Goal: Task Accomplishment & Management: Manage account settings

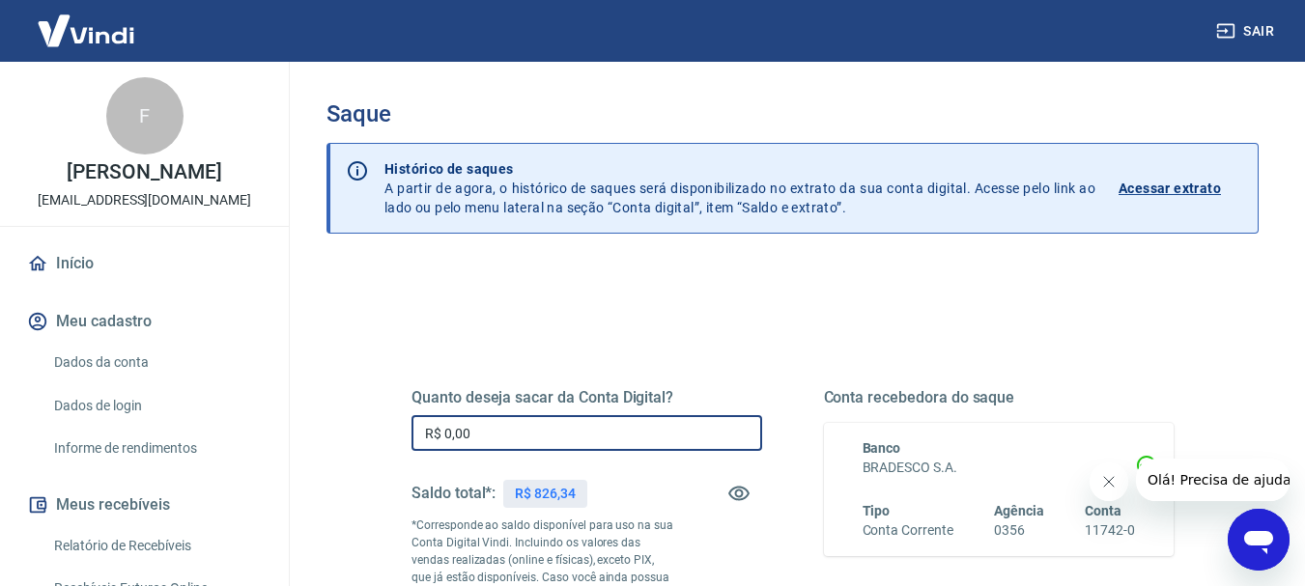
drag, startPoint x: 525, startPoint y: 428, endPoint x: 435, endPoint y: 431, distance: 89.9
click at [435, 431] on input "R$ 0,00" at bounding box center [587, 433] width 351 height 36
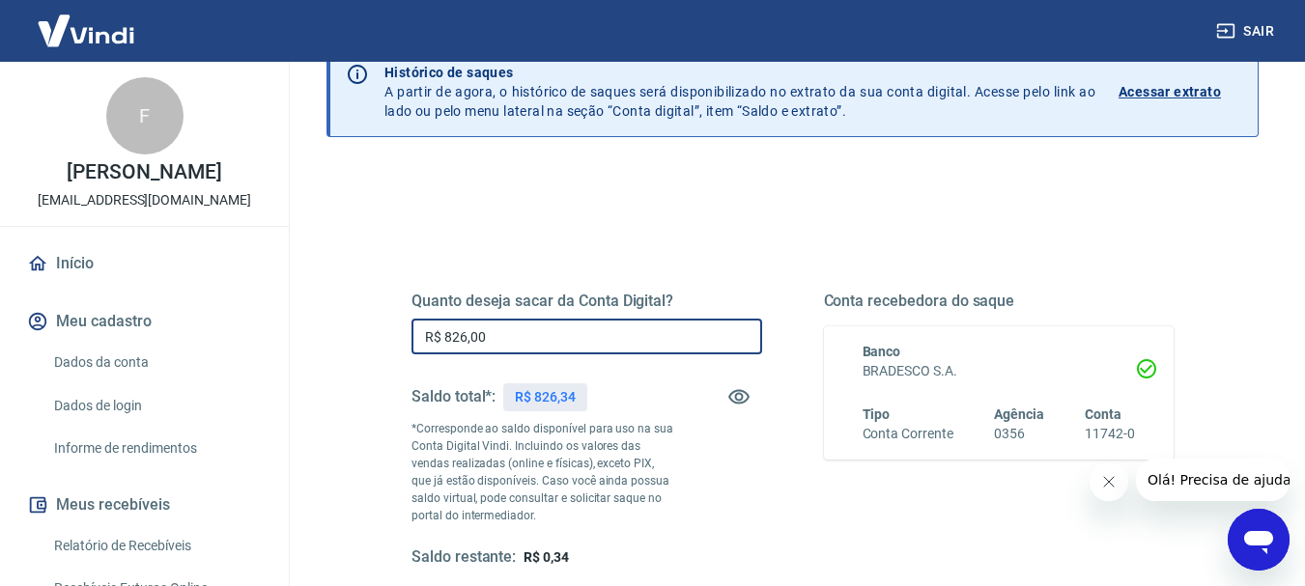
scroll to position [193, 0]
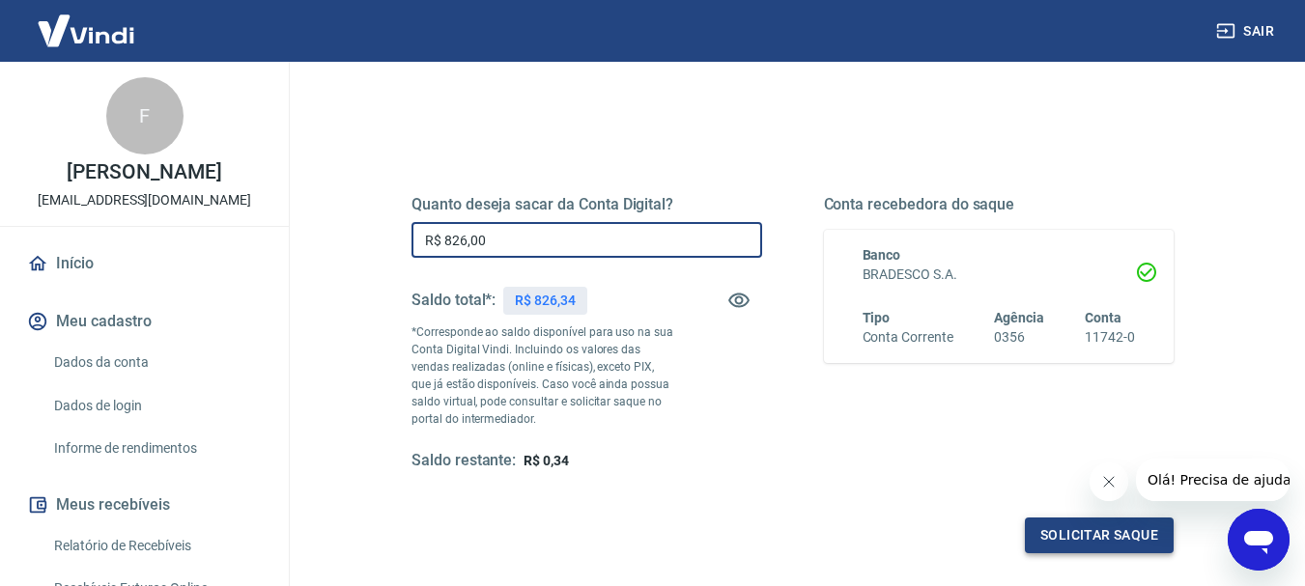
type input "R$ 826,00"
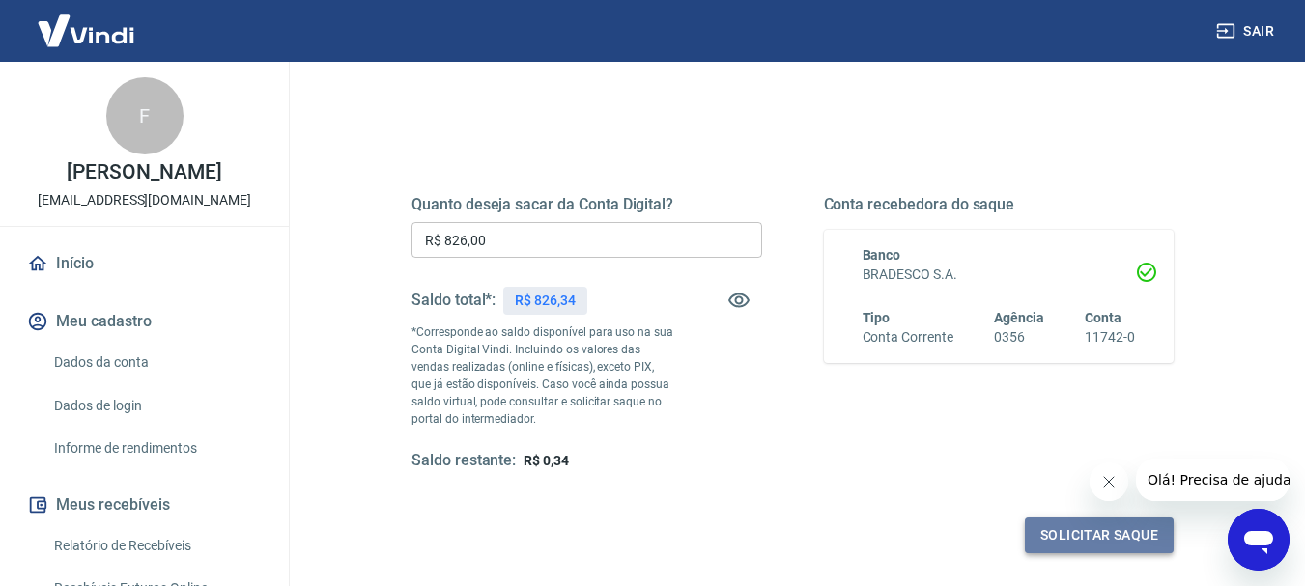
click at [1129, 548] on button "Solicitar saque" at bounding box center [1099, 536] width 149 height 36
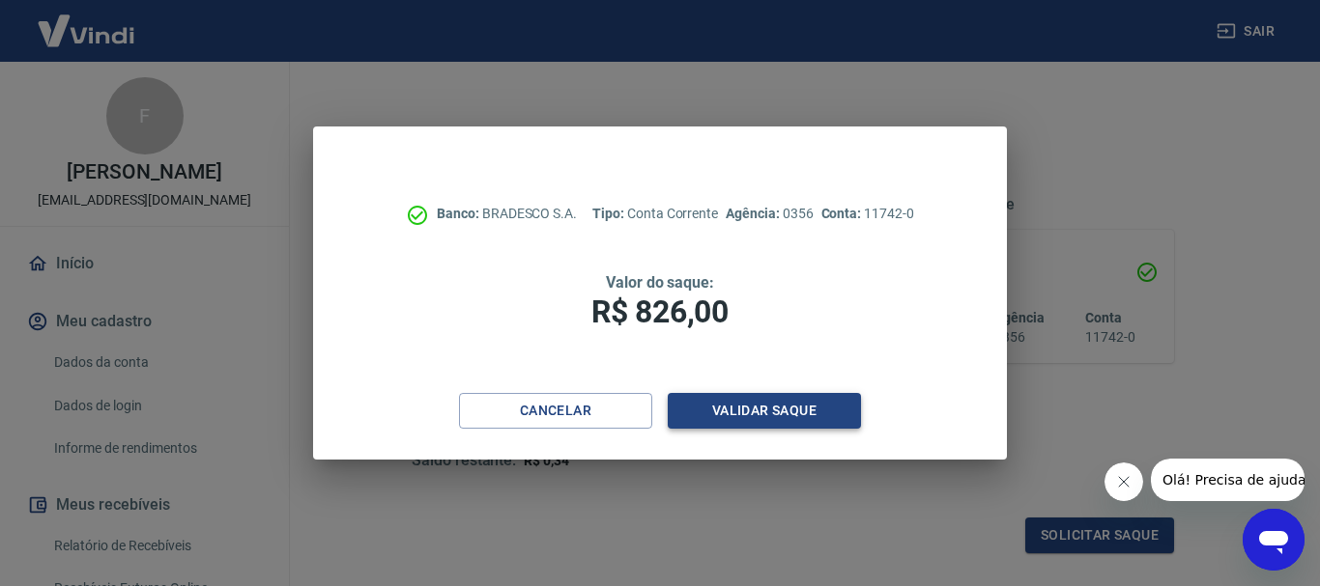
click at [831, 421] on button "Validar saque" at bounding box center [764, 411] width 193 height 36
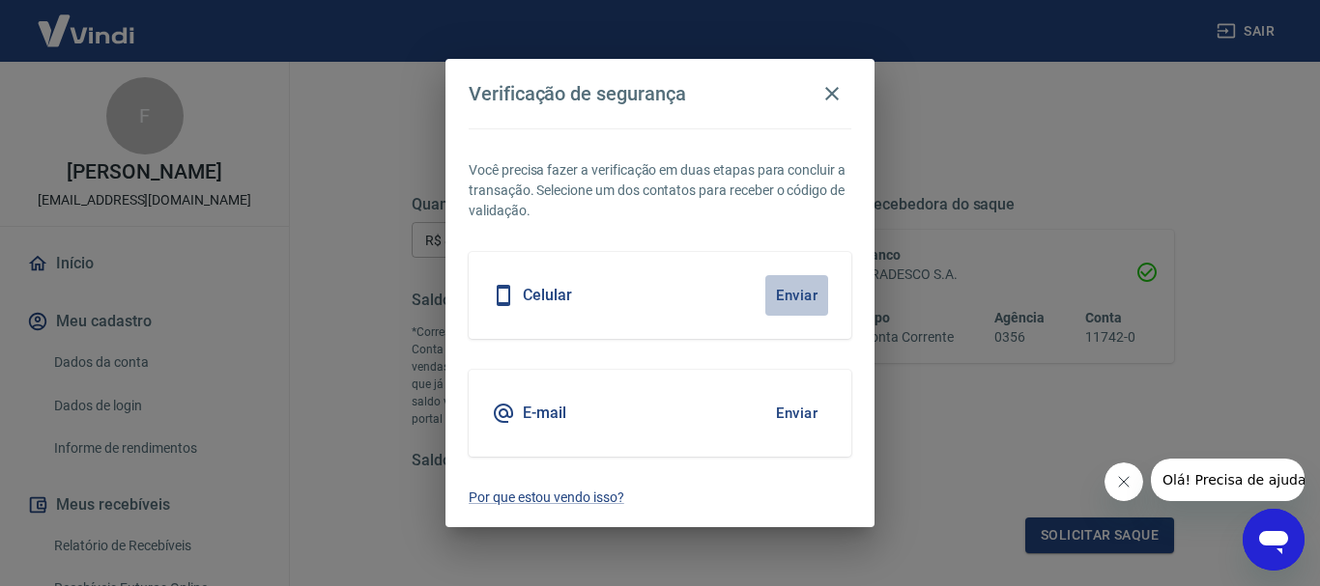
click at [793, 299] on button "Enviar" at bounding box center [796, 295] width 63 height 41
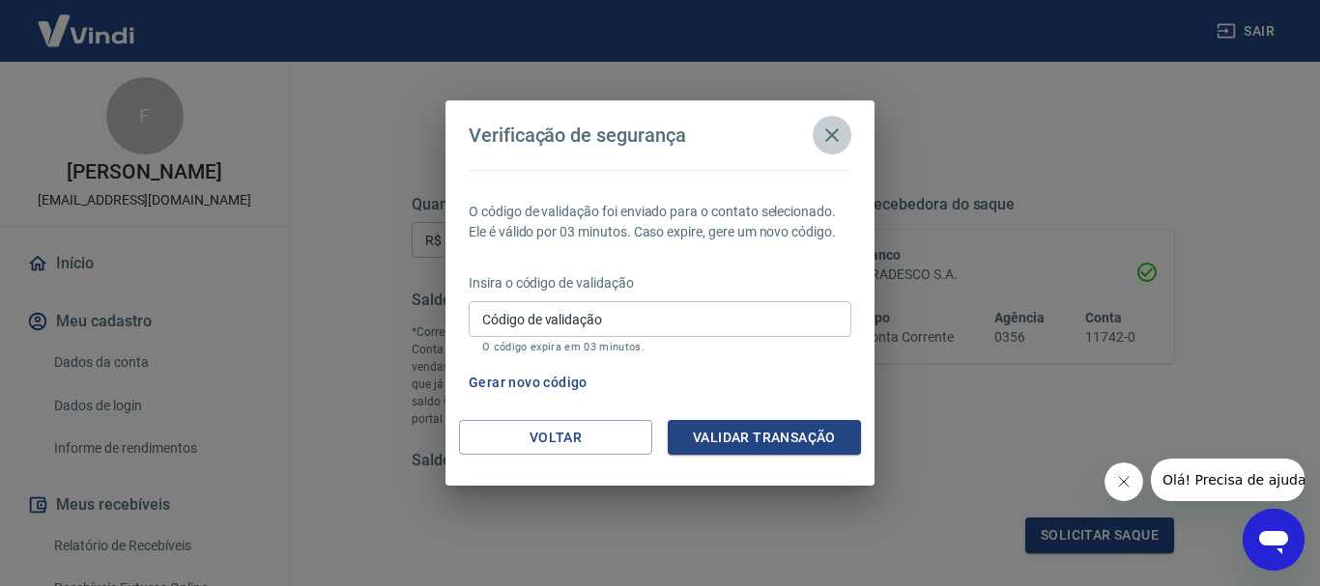
click at [820, 136] on icon "button" at bounding box center [831, 135] width 23 height 23
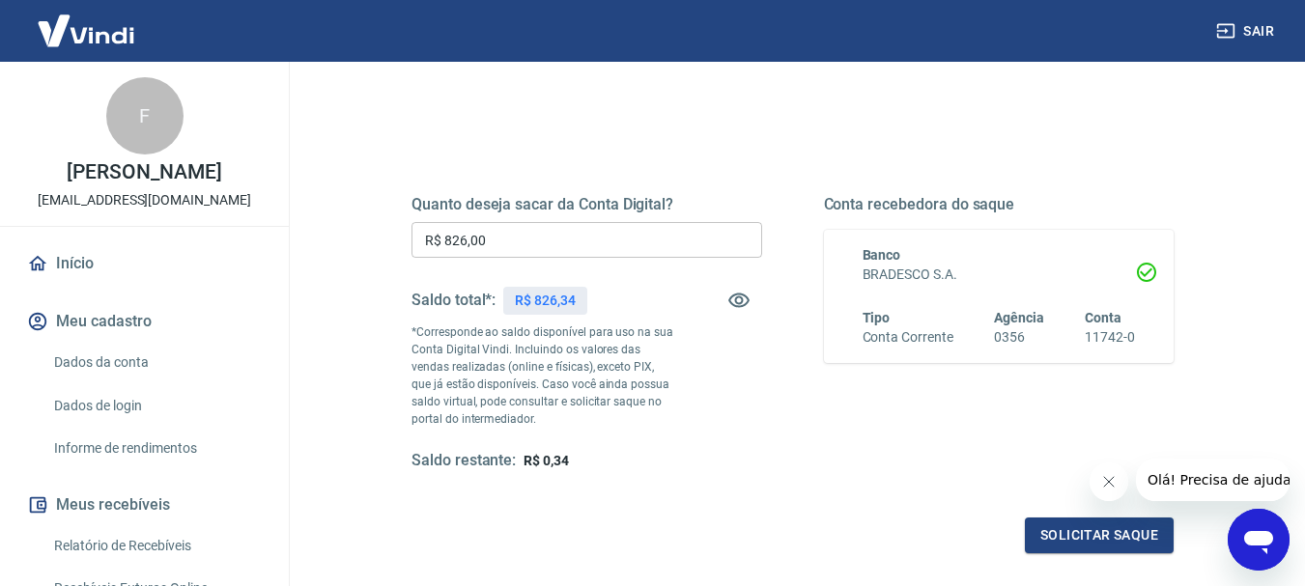
click at [523, 230] on input "R$ 826,00" at bounding box center [587, 240] width 351 height 36
click at [1072, 557] on div "Quanto deseja sacar da Conta Digital? R$ 826,00 ​ Saldo total*: R$ 826,34 *Corr…" at bounding box center [792, 343] width 809 height 467
click at [1072, 538] on button "Solicitar saque" at bounding box center [1099, 536] width 149 height 36
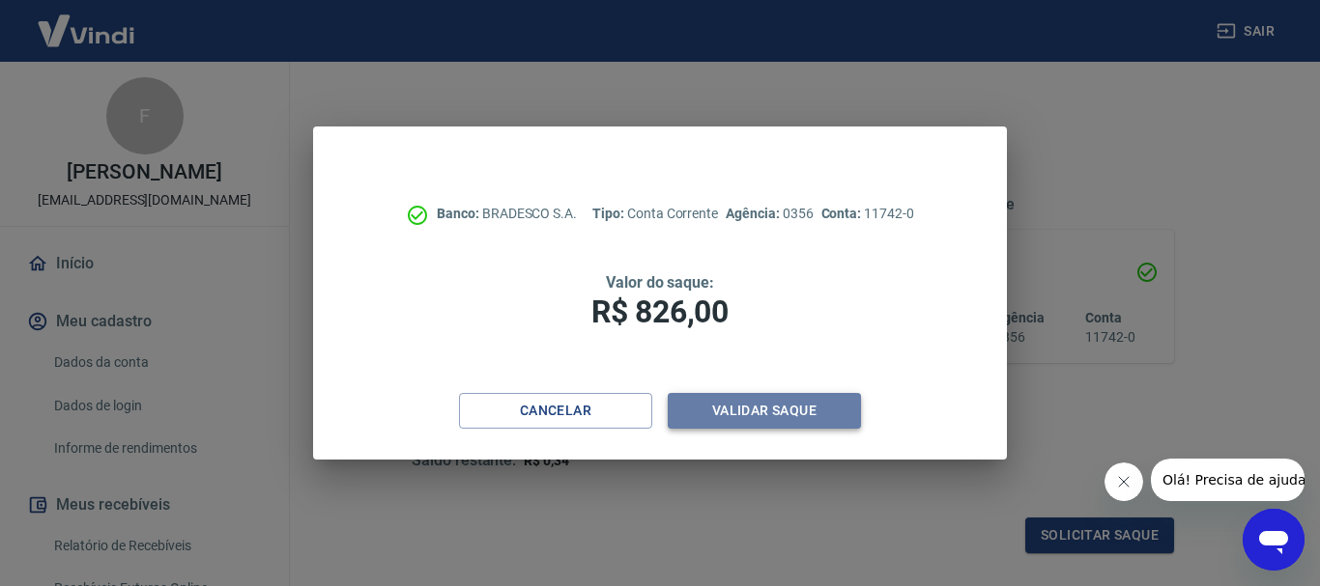
click at [709, 405] on button "Validar saque" at bounding box center [764, 411] width 193 height 36
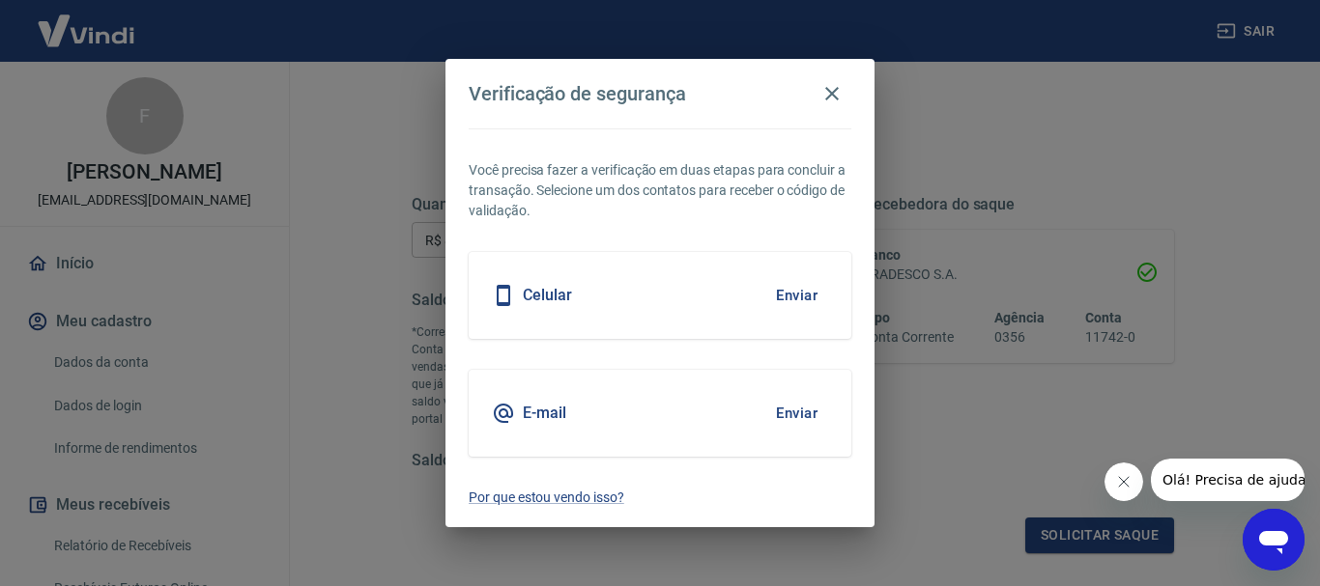
click at [771, 301] on button "Enviar" at bounding box center [796, 295] width 63 height 41
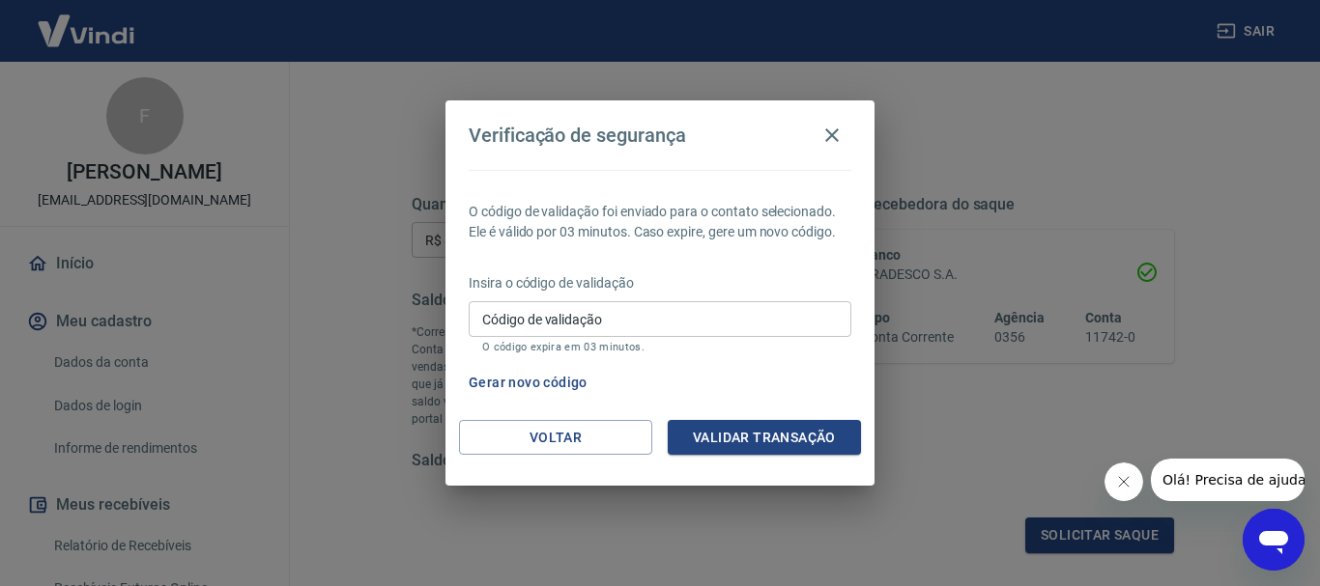
click at [787, 359] on div "O código de validação foi enviado para o contato selecionado. Ele é válido por …" at bounding box center [659, 295] width 429 height 250
click at [787, 504] on div "Verificação de segurança O código de validação foi enviado para o contato selec…" at bounding box center [660, 293] width 1320 height 586
click at [825, 128] on icon "button" at bounding box center [831, 135] width 23 height 23
